Goal: Find specific page/section

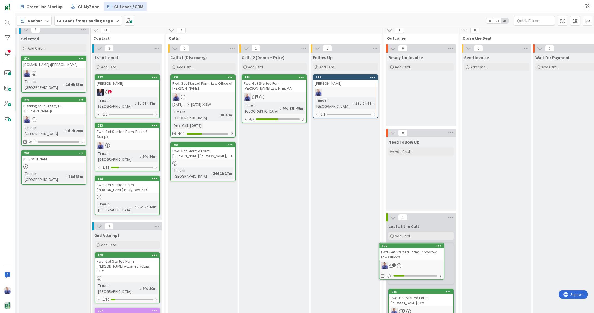
scroll to position [5, 69]
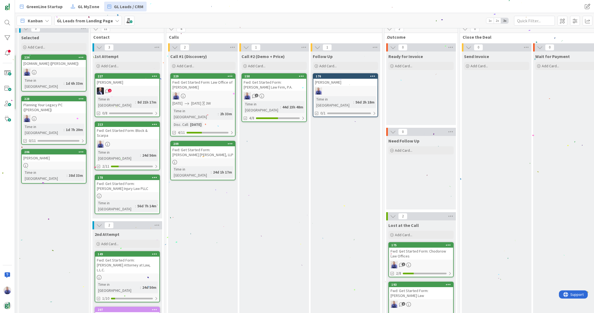
click at [186, 146] on div "Fwd: Get Started Form: [PERSON_NAME] [PERSON_NAME], LLP" at bounding box center [203, 152] width 64 height 12
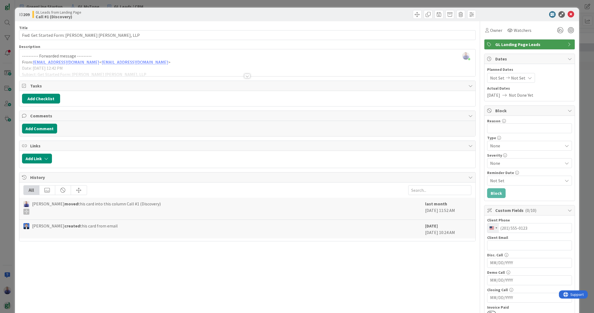
click at [246, 76] on div at bounding box center [247, 76] width 6 height 4
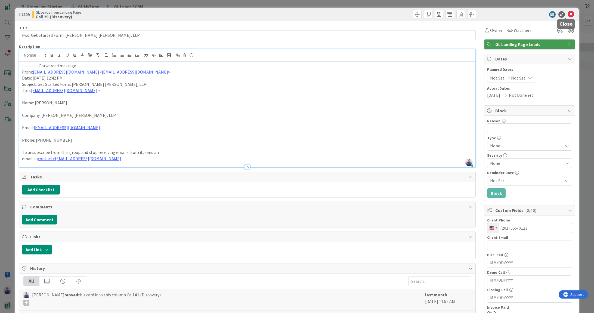
click at [445, 16] on icon at bounding box center [571, 14] width 7 height 7
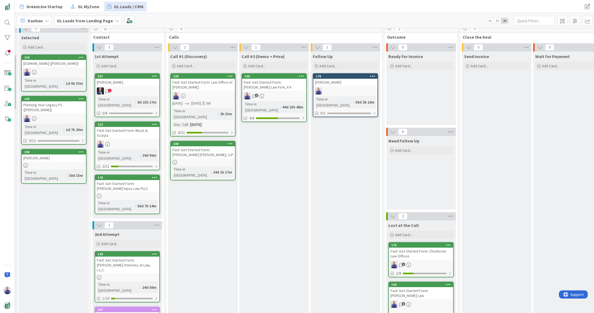
scroll to position [0, 69]
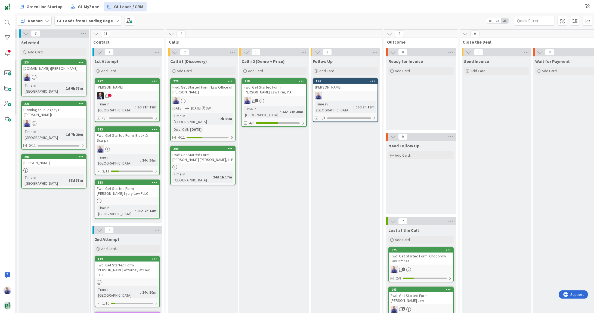
click at [275, 86] on div "Fwd: Get Started Form: [PERSON_NAME] Law Firm, P.A." at bounding box center [274, 90] width 64 height 12
